Goal: Answer question/provide support

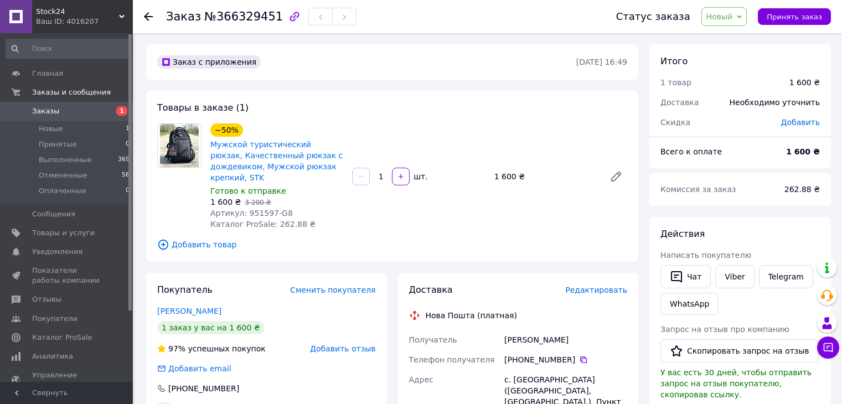
scroll to position [166, 0]
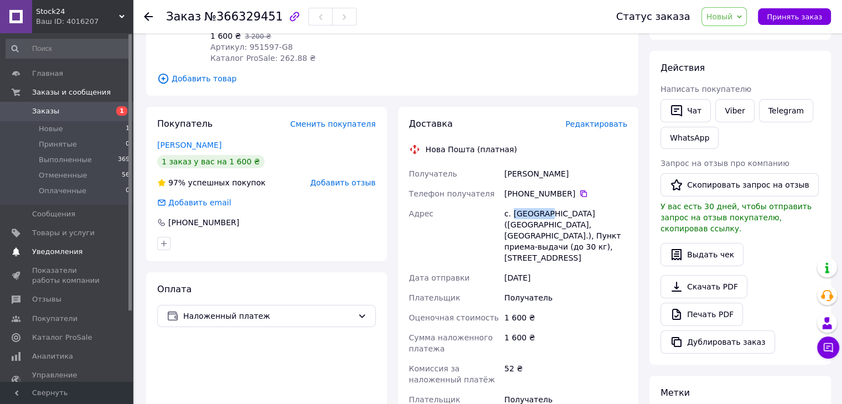
click at [85, 251] on span "Уведомления" at bounding box center [67, 252] width 70 height 10
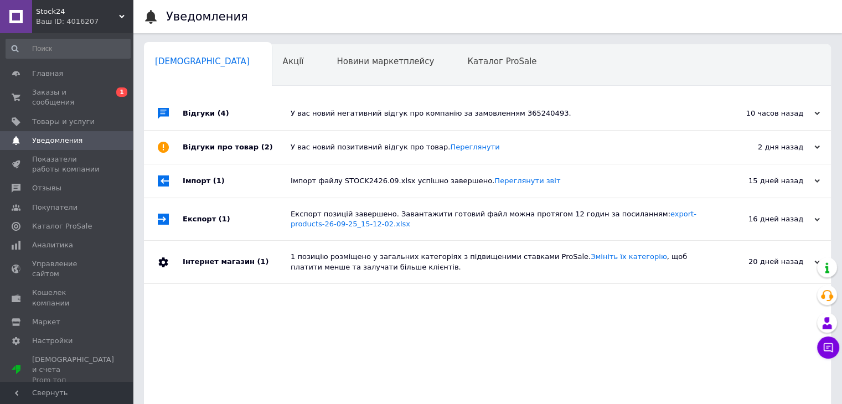
click at [326, 152] on div "У вас новий позитивний відгук про товар. [GEOGRAPHIC_DATA]" at bounding box center [500, 147] width 419 height 10
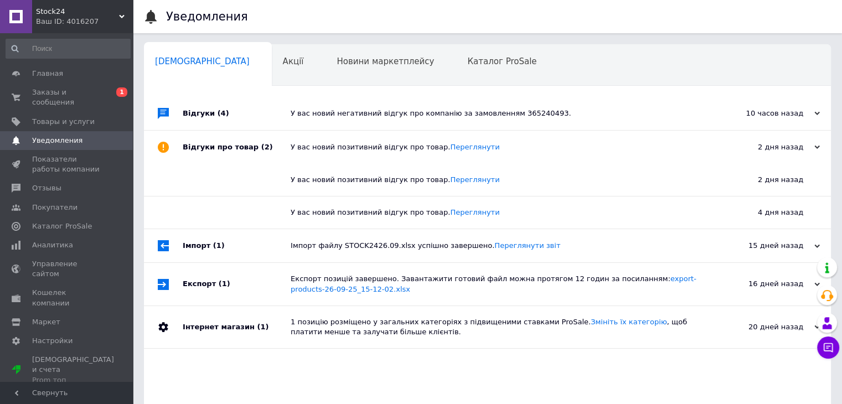
click at [331, 116] on div "У вас новий негативний відгук про компанію за замовленням 365240493." at bounding box center [500, 114] width 419 height 10
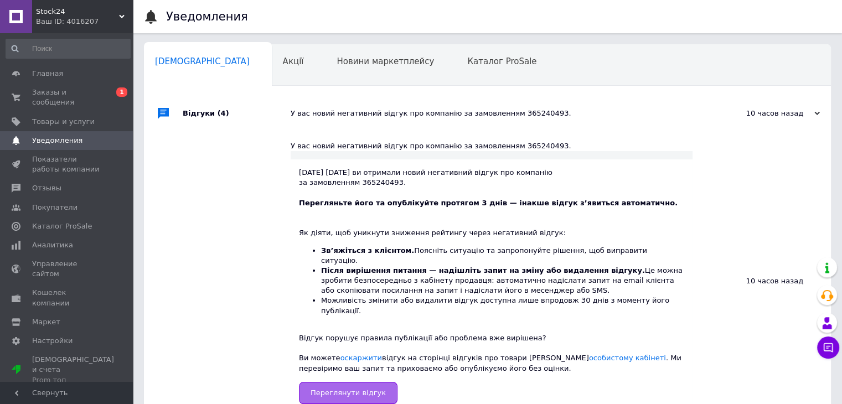
click at [364, 389] on span "Переглянути відгук" at bounding box center [348, 393] width 75 height 8
drag, startPoint x: 496, startPoint y: 145, endPoint x: 533, endPoint y: 143, distance: 37.1
click at [534, 143] on div "У вас новий негативний відгук про компанію за замовленням 365240493." at bounding box center [492, 146] width 402 height 10
copy div "365240493."
click at [71, 94] on span "Заказы и сообщения" at bounding box center [67, 97] width 70 height 20
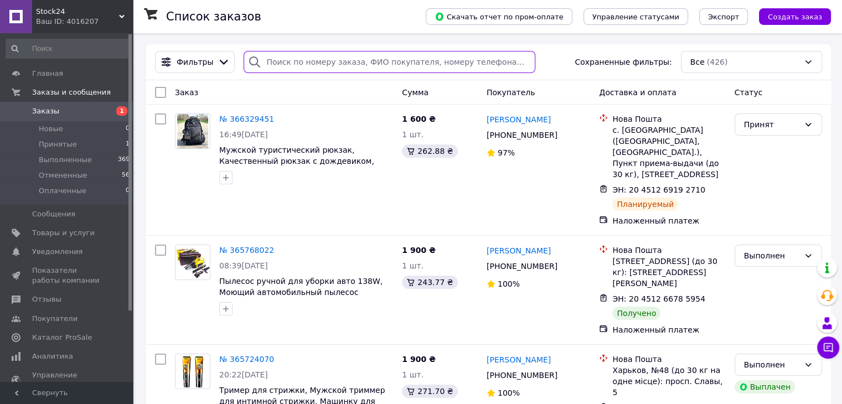
paste input "365240493."
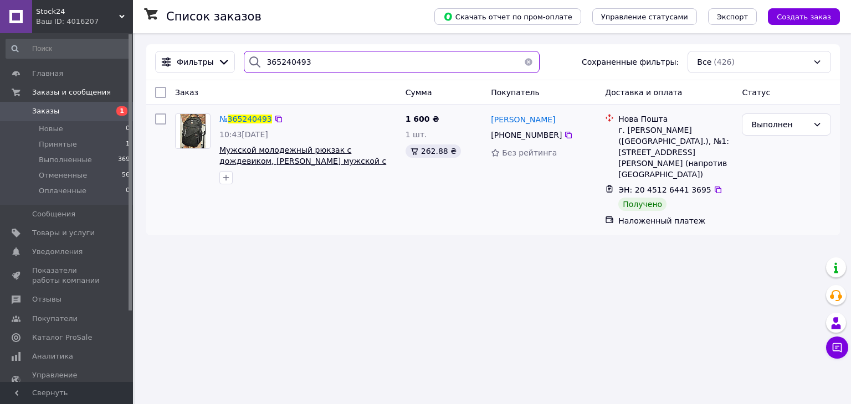
type input "365240493"
click at [365, 156] on span "Мужской молодежный рюкзак с дождевиком, [PERSON_NAME] мужской с ортопедической …" at bounding box center [302, 161] width 167 height 31
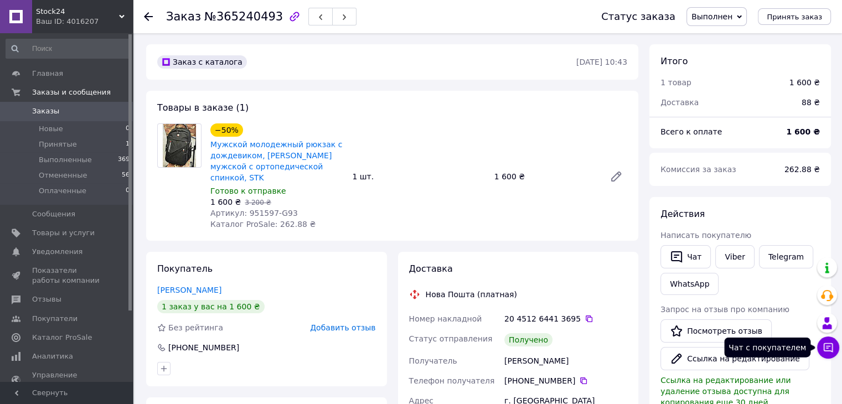
click at [831, 346] on icon at bounding box center [828, 347] width 11 height 11
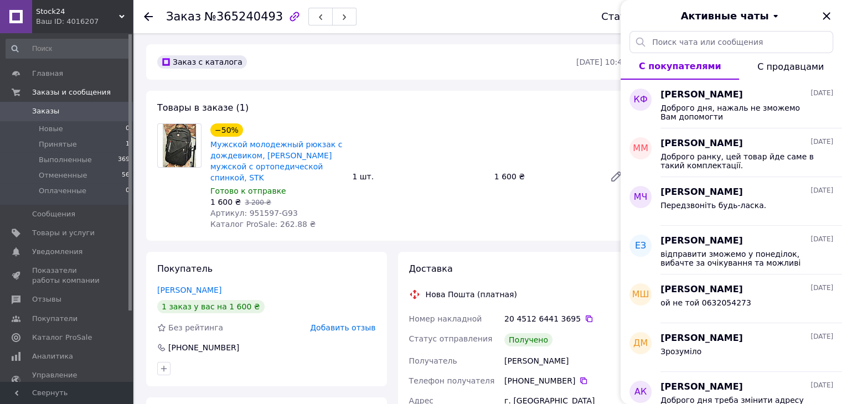
click at [518, 252] on div "Доставка Нова Пошта (платная) Номер накладной 20 4512 6441 3695   Статус отправ…" at bounding box center [518, 383] width 241 height 263
click at [538, 207] on div "−50% Мужской молодежный рюкзак с дождевиком, Рюкзак мужской с ортопедической сп…" at bounding box center [419, 176] width 426 height 111
click at [828, 13] on icon "Закрыть" at bounding box center [826, 15] width 13 height 13
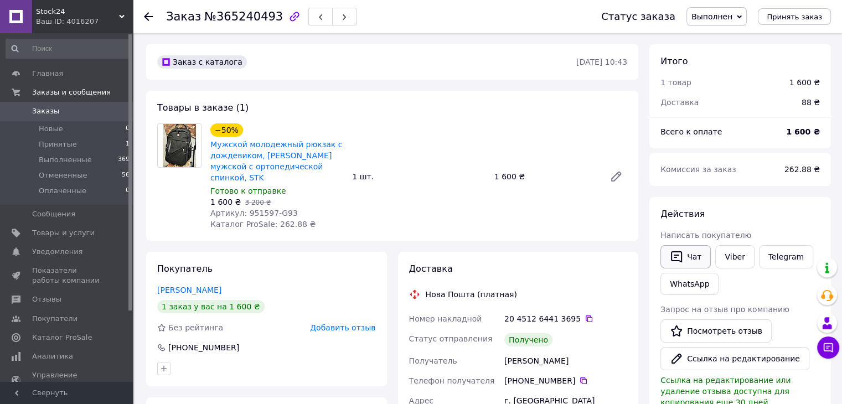
click at [695, 257] on button "Чат" at bounding box center [686, 256] width 50 height 23
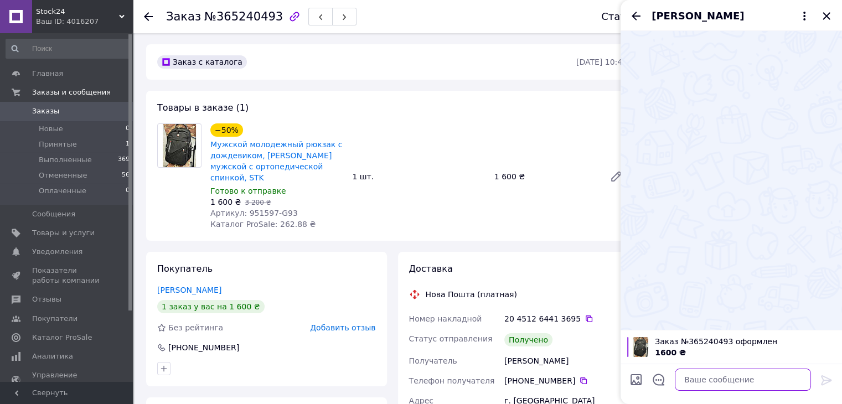
click at [722, 377] on textarea at bounding box center [743, 380] width 136 height 22
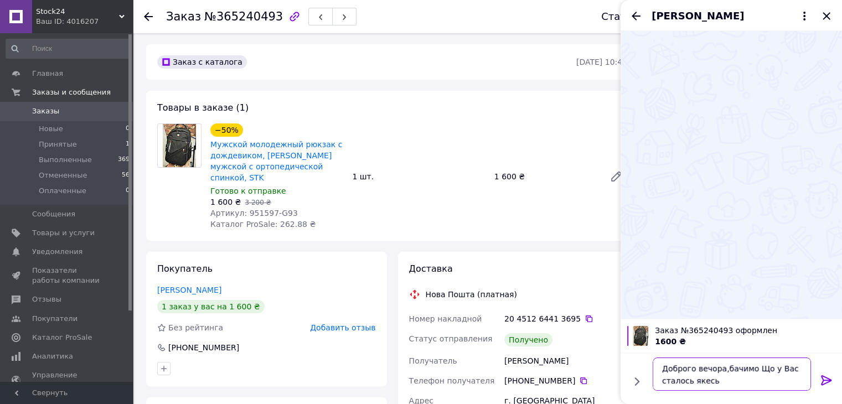
click at [721, 367] on textarea "Доброго вечора,бачимо Що у Вас сталось якесь" at bounding box center [732, 374] width 158 height 33
click at [724, 366] on textarea "Доброго вечора,бачимо Що у Вас сталось якесь" at bounding box center [732, 374] width 158 height 33
click at [761, 366] on textarea "Доброго вечора, бачимо Що у Вас сталось якесь" at bounding box center [732, 374] width 158 height 33
click at [787, 368] on textarea "Доброго вечора, бачимо що у Вас сталось якесь" at bounding box center [732, 374] width 158 height 33
click at [739, 384] on textarea "Доброго вечора, бачимо що у Вас щось сталось якесь" at bounding box center [732, 374] width 158 height 33
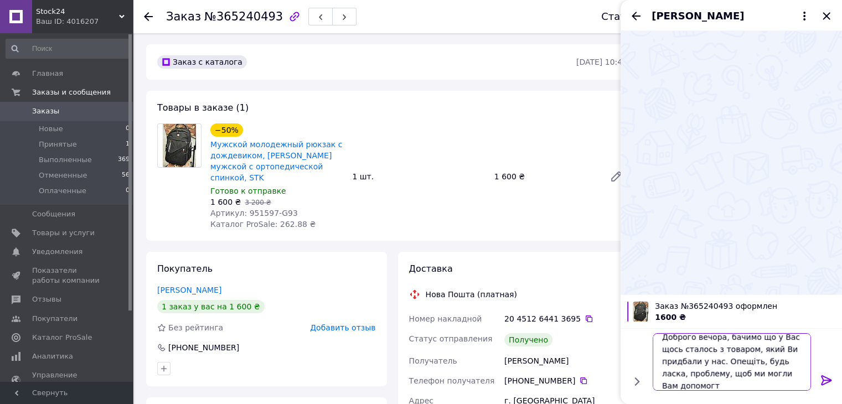
scroll to position [1, 0]
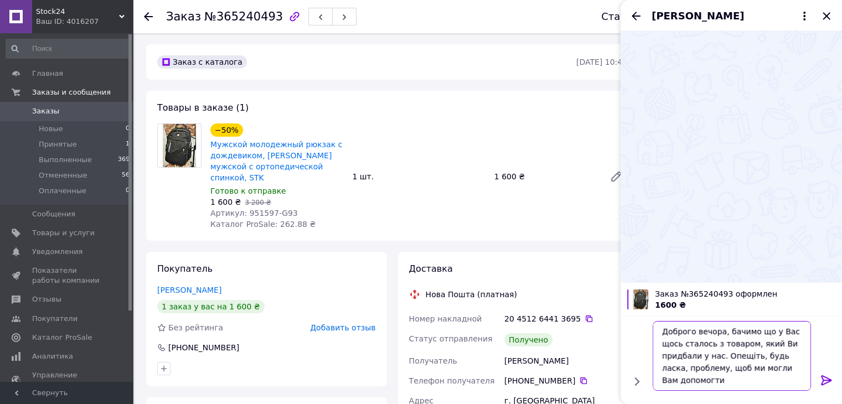
type textarea "Доброго вечора, бачимо що у Вас щось сталось з товаром, який Ви придбали у нас.…"
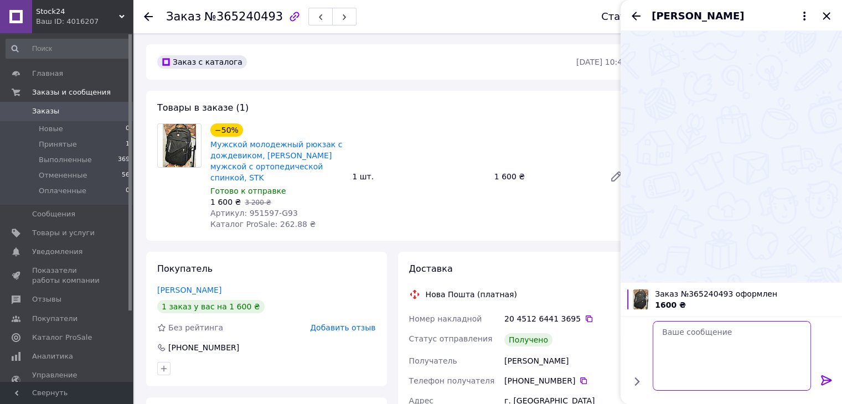
scroll to position [0, 0]
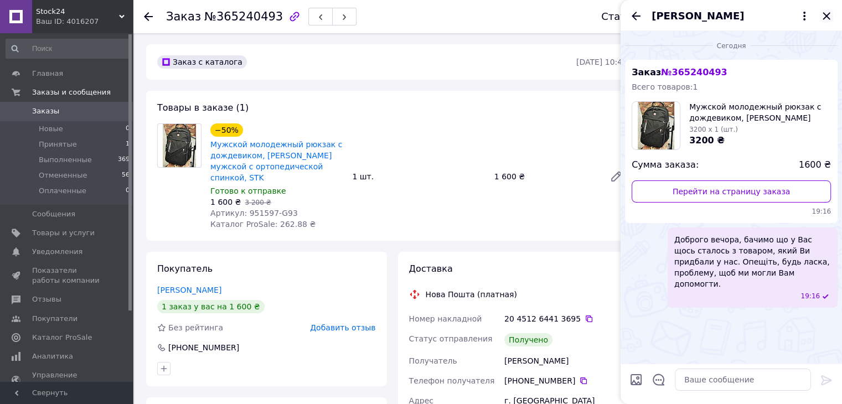
click at [825, 15] on icon "Закрыть" at bounding box center [826, 15] width 7 height 7
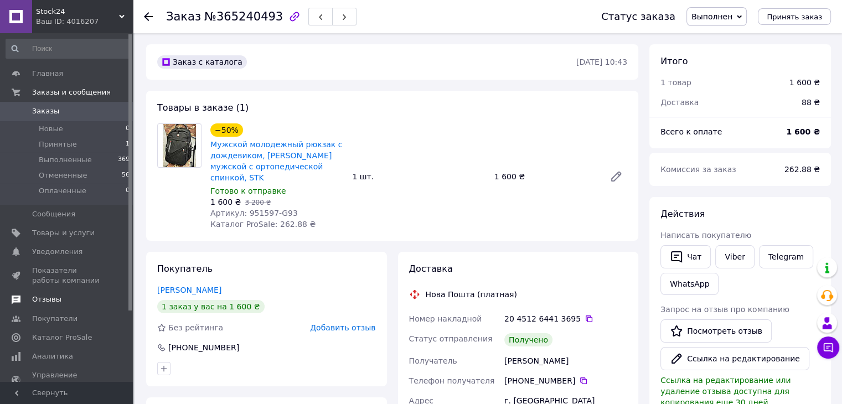
click at [87, 302] on span "Отзывы" at bounding box center [67, 300] width 70 height 10
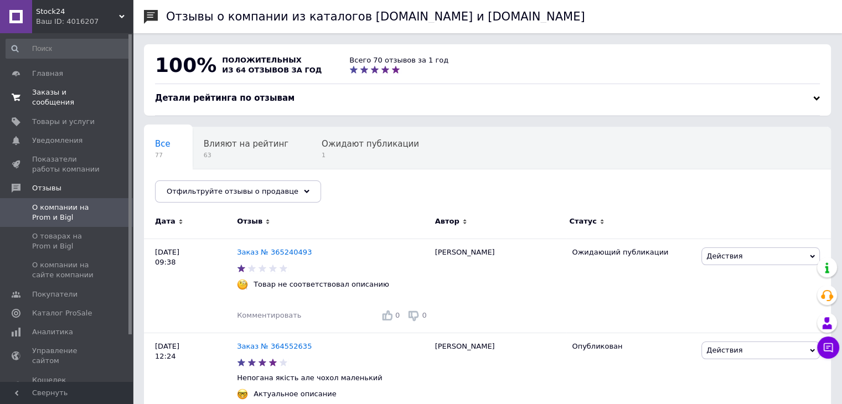
click at [69, 99] on link "Заказы и сообщения 0 0" at bounding box center [68, 97] width 136 height 29
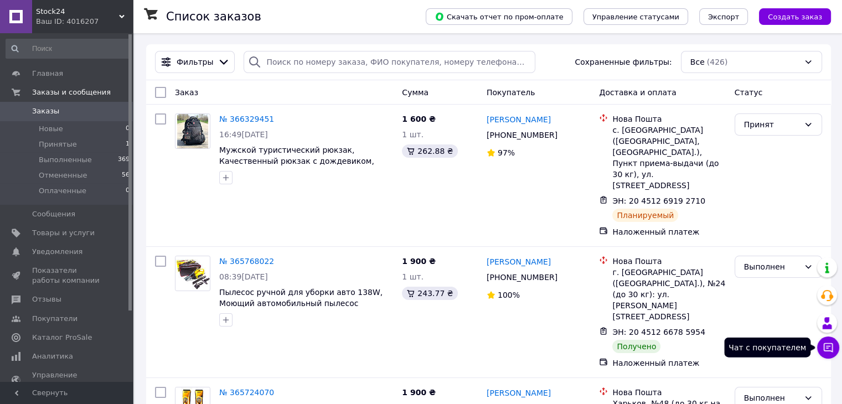
click at [828, 351] on icon at bounding box center [828, 347] width 11 height 11
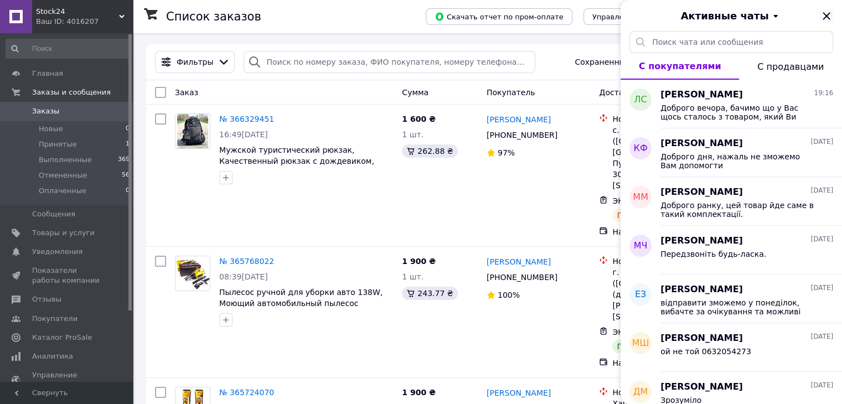
click at [826, 12] on icon "Закрыть" at bounding box center [826, 15] width 13 height 13
